Goal: Check status

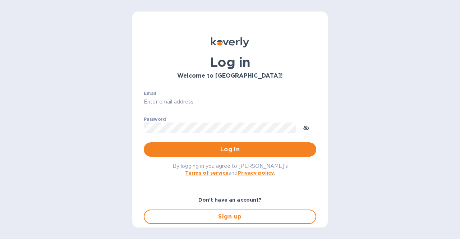
click at [235, 104] on input "Email" at bounding box center [230, 102] width 172 height 11
type input "[EMAIL_ADDRESS][DOMAIN_NAME]"
click at [144, 142] on button "Log in" at bounding box center [230, 149] width 172 height 14
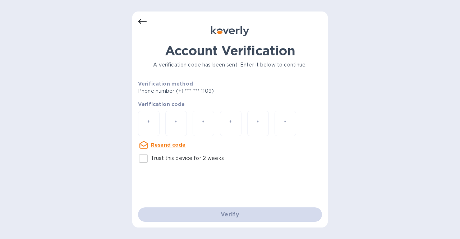
click at [155, 121] on div at bounding box center [149, 123] width 22 height 25
type input "4"
type input "7"
type input "9"
type input "5"
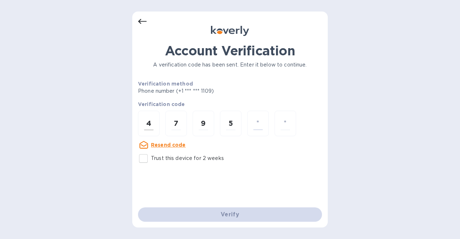
type input "1"
type input "0"
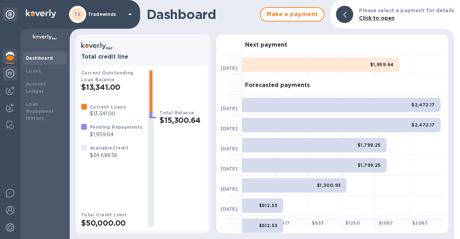
click at [11, 74] on img at bounding box center [10, 73] width 9 height 9
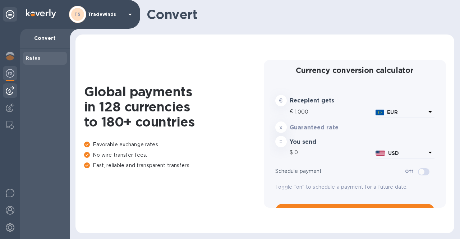
type input "1,181.95"
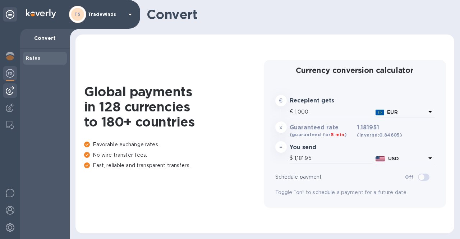
click at [10, 88] on img at bounding box center [10, 90] width 9 height 9
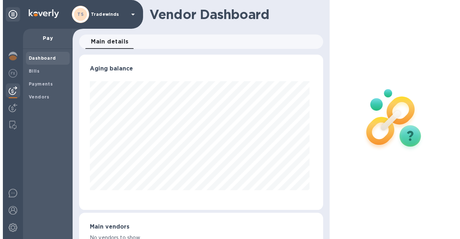
scroll to position [155, 241]
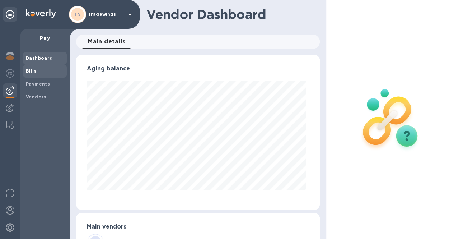
click at [28, 72] on b "Bills" at bounding box center [31, 70] width 11 height 5
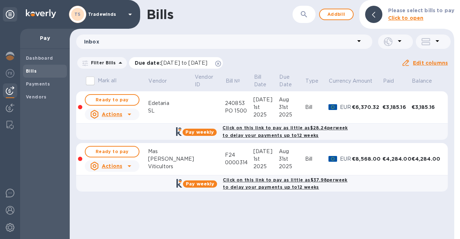
click at [172, 60] on span "07/12/2025 to 11/09/2025" at bounding box center [184, 63] width 46 height 6
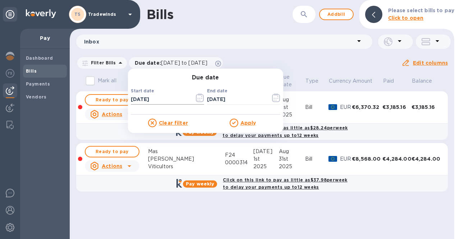
click at [196, 94] on icon "button" at bounding box center [200, 97] width 8 height 9
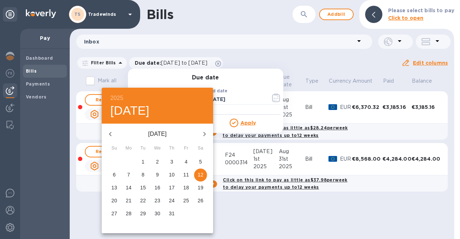
click at [114, 135] on icon "button" at bounding box center [110, 134] width 9 height 9
click at [171, 159] on p "1" at bounding box center [171, 161] width 3 height 7
type input "05/01/2025"
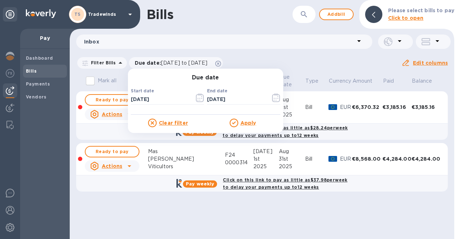
click at [241, 120] on u "Apply" at bounding box center [248, 123] width 16 height 6
